Goal: Information Seeking & Learning: Learn about a topic

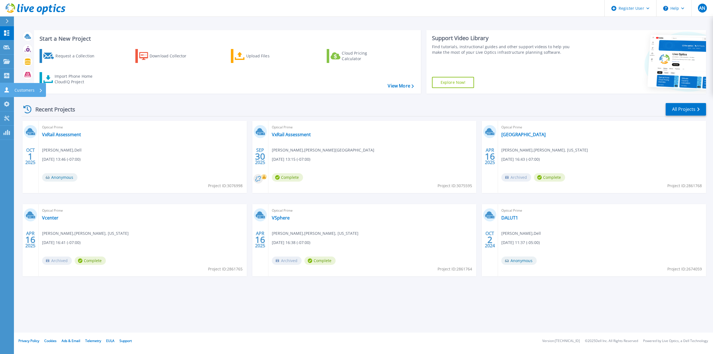
click at [5, 91] on icon at bounding box center [6, 89] width 7 height 5
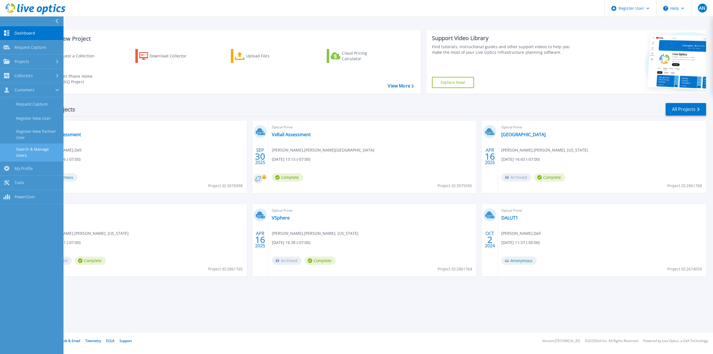
click at [45, 156] on link "Search & Manage Users" at bounding box center [31, 152] width 63 height 18
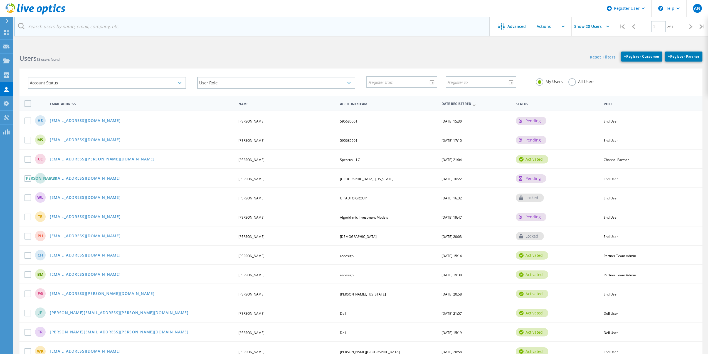
click at [394, 35] on input "text" at bounding box center [252, 26] width 476 height 19
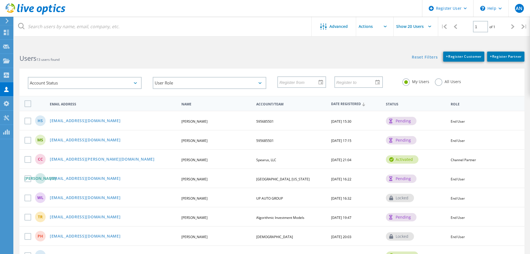
click at [156, 55] on h2 "Users 13 users found" at bounding box center [142, 58] width 247 height 9
click at [392, 52] on div "Reset Filters + Register Customer + Register Partner Show Filters" at bounding box center [401, 54] width 258 height 16
click at [382, 52] on div "Reset Filters + Register Customer + Register Partner Show Filters" at bounding box center [401, 54] width 258 height 16
click at [364, 47] on div "Reset Filters + Register Customer + Register Partner Show Filters" at bounding box center [401, 54] width 258 height 16
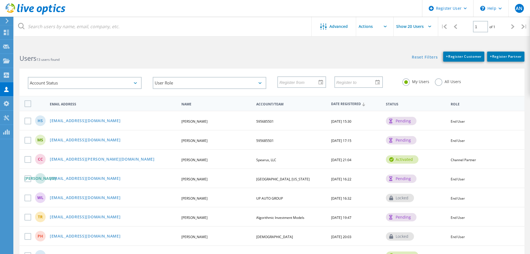
drag, startPoint x: 131, startPoint y: 60, endPoint x: 171, endPoint y: 86, distance: 47.4
click at [131, 60] on h2 "Users 13 users found" at bounding box center [142, 58] width 247 height 9
drag, startPoint x: 257, startPoint y: 45, endPoint x: 284, endPoint y: 42, distance: 27.4
click at [257, 45] on html "Register User \n Help Explore Helpful Articles Contact Support AN Dell User Ale…" at bounding box center [265, 191] width 530 height 382
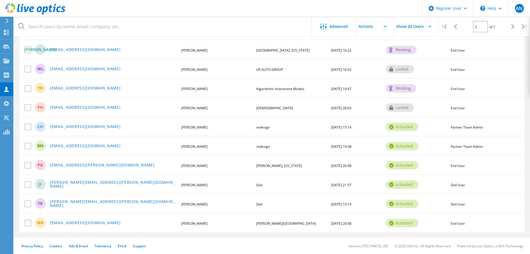
scroll to position [129, 0]
click at [78, 222] on link "[EMAIL_ADDRESS][DOMAIN_NAME]" at bounding box center [85, 222] width 71 height 5
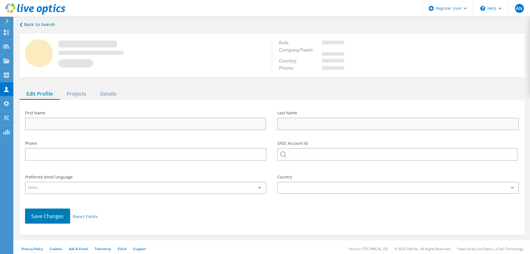
type input "William"
type input "Kidd"
type input "[PERSON_NAME][GEOGRAPHIC_DATA]"
type input "English"
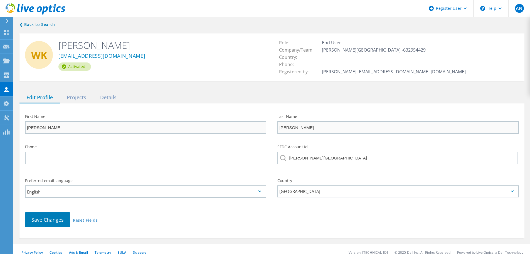
click at [188, 86] on div "❮ Back to Search WK William Kidd WKidd@mnwd.com Activated Role: End User Compan…" at bounding box center [272, 130] width 516 height 228
click at [81, 93] on div "Projects" at bounding box center [76, 97] width 33 height 11
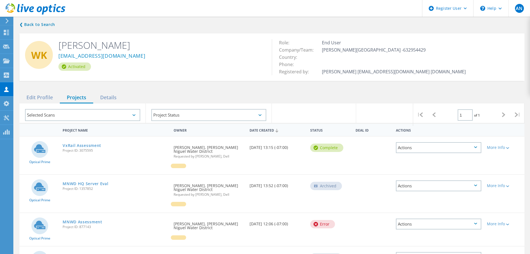
click at [181, 78] on div "WK William Kidd WKidd@mnwd.com Activated Role: End User Company/Team: Moulton N…" at bounding box center [271, 56] width 505 height 47
click at [95, 146] on link "VxRail Assessment" at bounding box center [82, 145] width 39 height 4
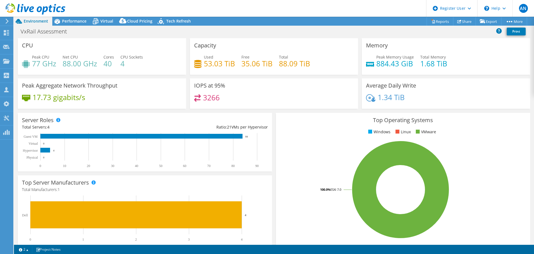
select select "USD"
click at [272, 26] on div "VxRail Assessment Print" at bounding box center [274, 31] width 521 height 10
click at [198, 33] on div "VxRail Assessment Print" at bounding box center [274, 31] width 521 height 10
click at [197, 42] on h3 "Capacity" at bounding box center [205, 45] width 22 height 6
